Goal: Information Seeking & Learning: Learn about a topic

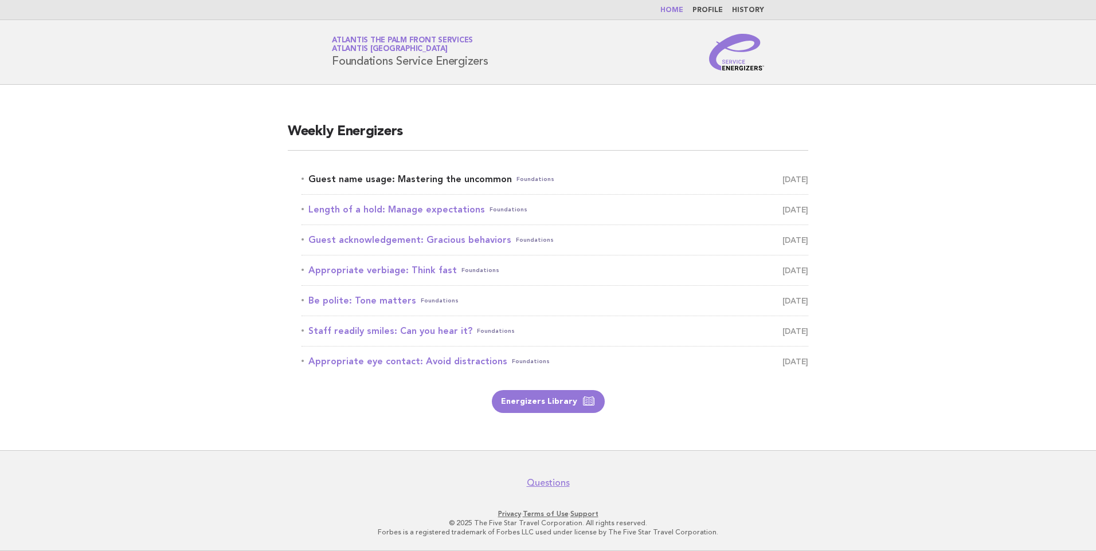
click at [438, 183] on link "Guest name usage: Mastering the uncommon Foundations [DATE]" at bounding box center [554, 179] width 507 height 16
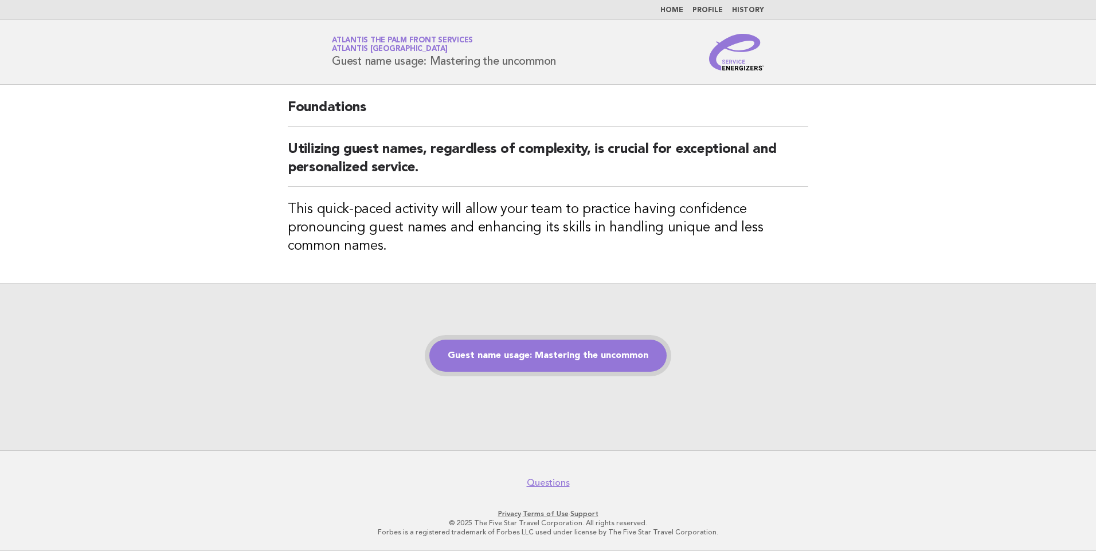
click at [570, 359] on link "Guest name usage: Mastering the uncommon" at bounding box center [547, 356] width 237 height 32
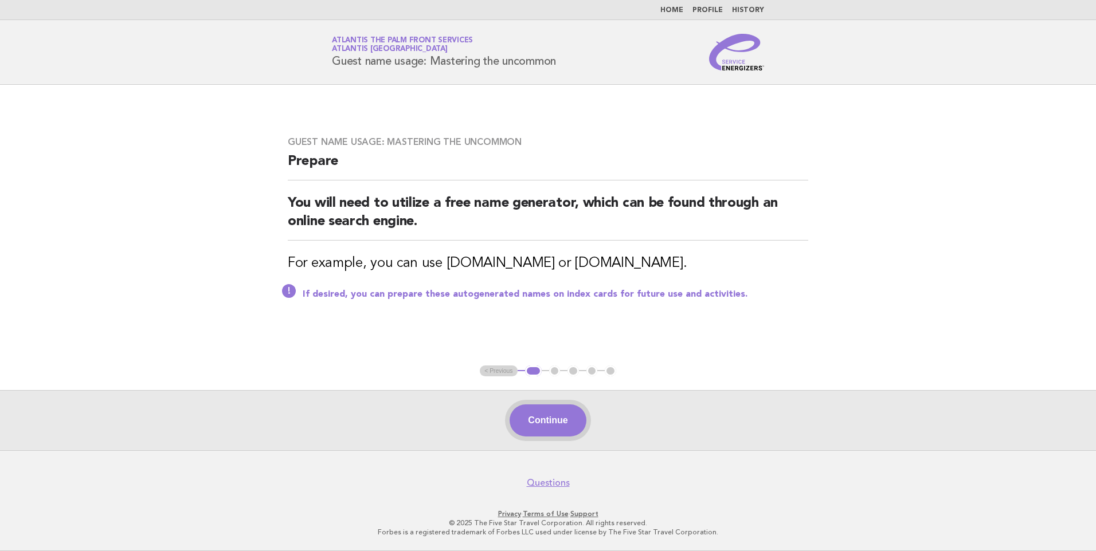
click at [538, 418] on button "Continue" at bounding box center [547, 421] width 76 height 32
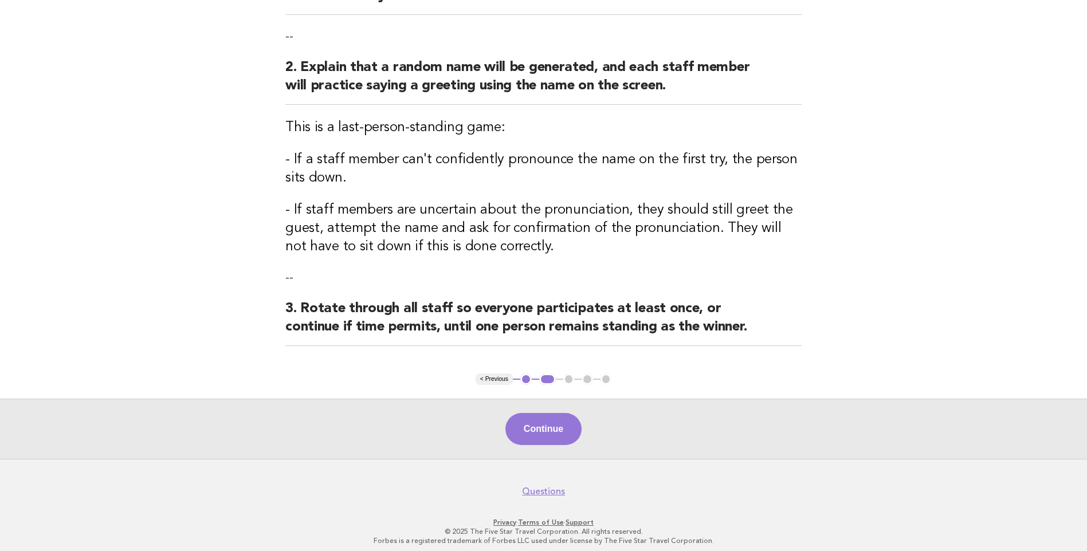
scroll to position [196, 0]
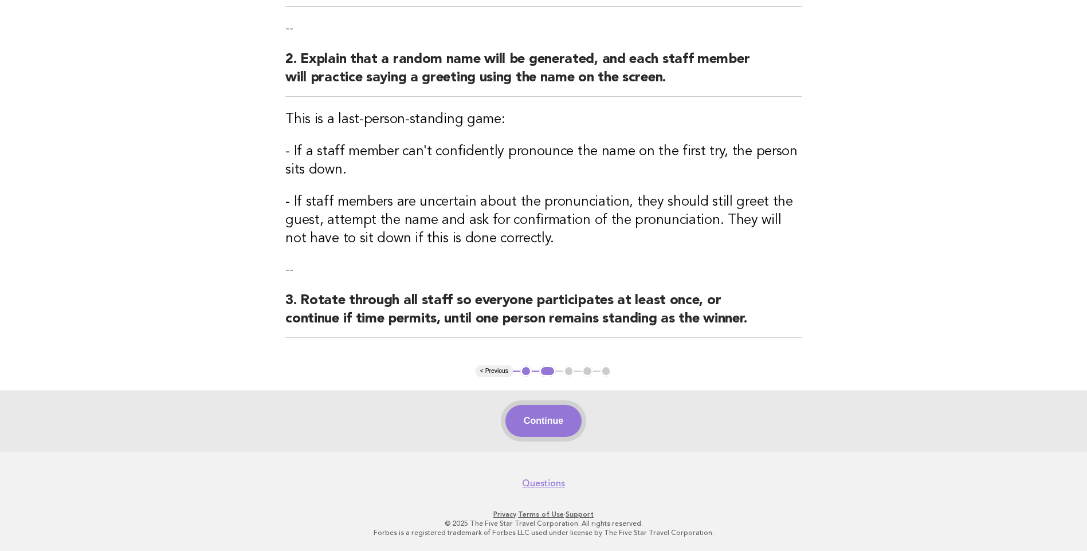
click at [546, 426] on button "Continue" at bounding box center [543, 421] width 76 height 32
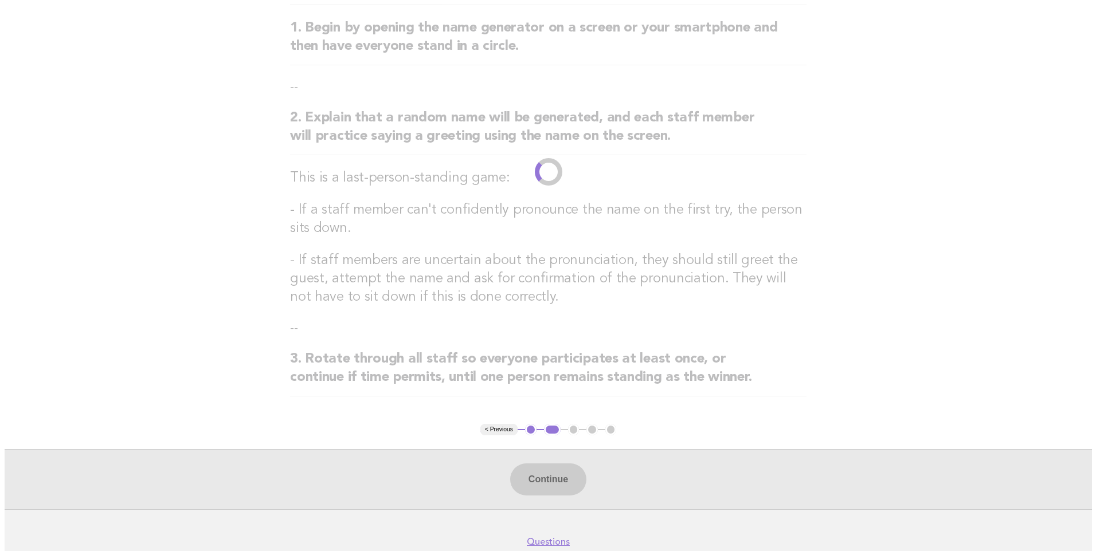
scroll to position [0, 0]
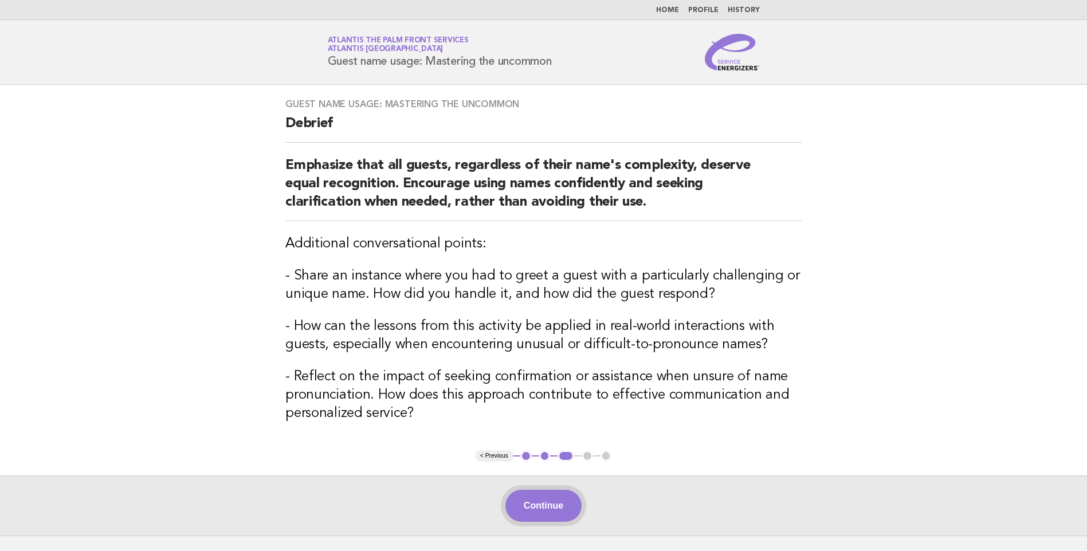
click at [558, 516] on button "Continue" at bounding box center [543, 506] width 76 height 32
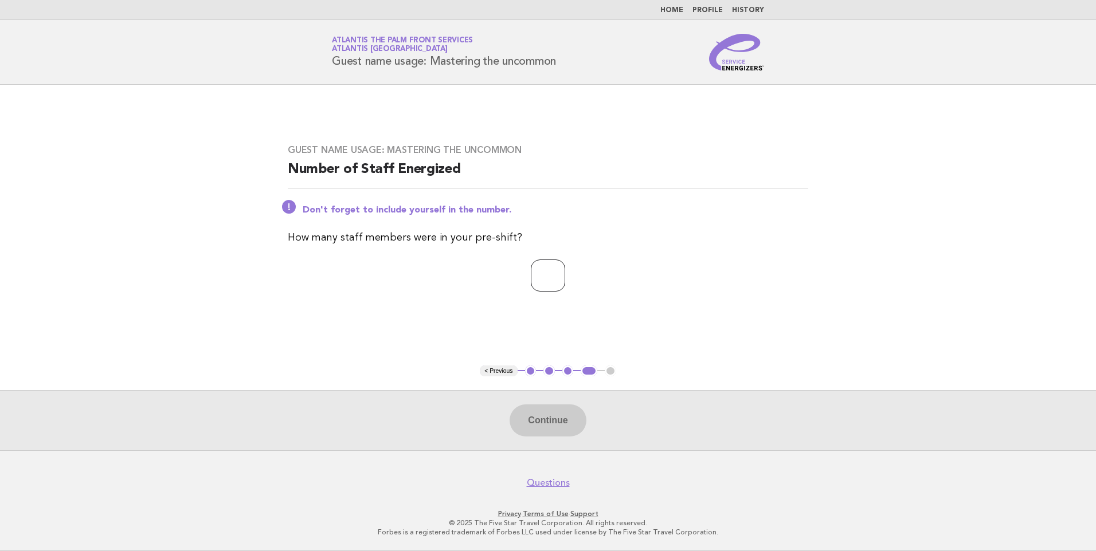
click at [542, 272] on input "number" at bounding box center [548, 276] width 34 height 32
drag, startPoint x: 539, startPoint y: 278, endPoint x: 496, endPoint y: 271, distance: 43.1
click at [496, 271] on p "**" at bounding box center [548, 276] width 520 height 32
type input "**"
click at [539, 425] on button "Continue" at bounding box center [547, 421] width 76 height 32
